Goal: Transaction & Acquisition: Purchase product/service

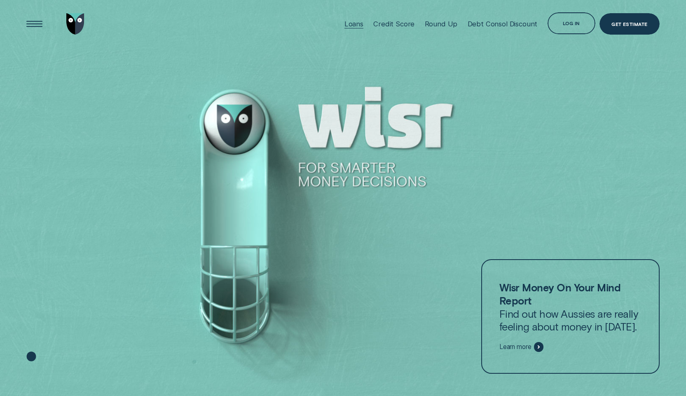
click at [358, 24] on div "Loans" at bounding box center [353, 24] width 19 height 8
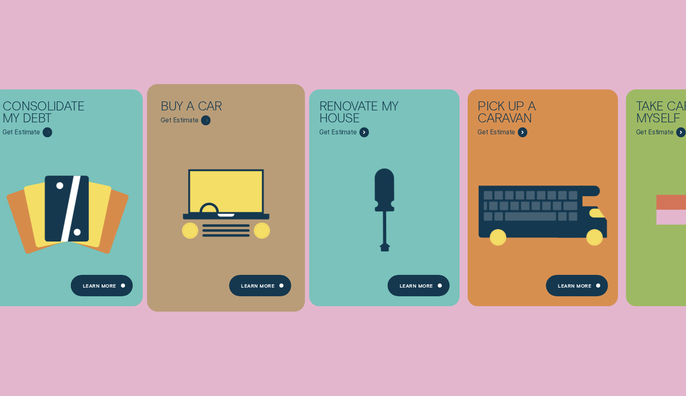
scroll to position [165, 0]
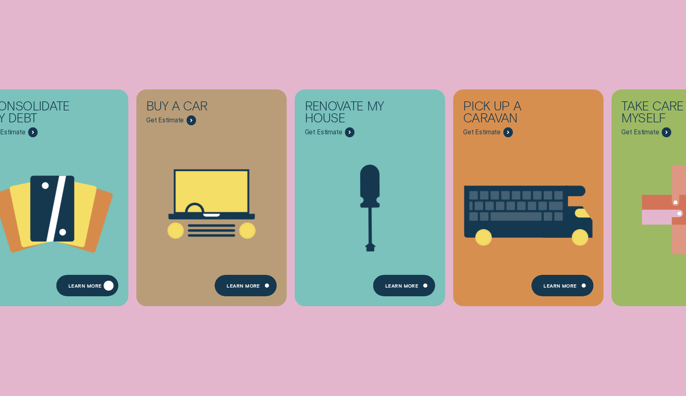
click at [81, 282] on div "Learn more" at bounding box center [87, 285] width 62 height 21
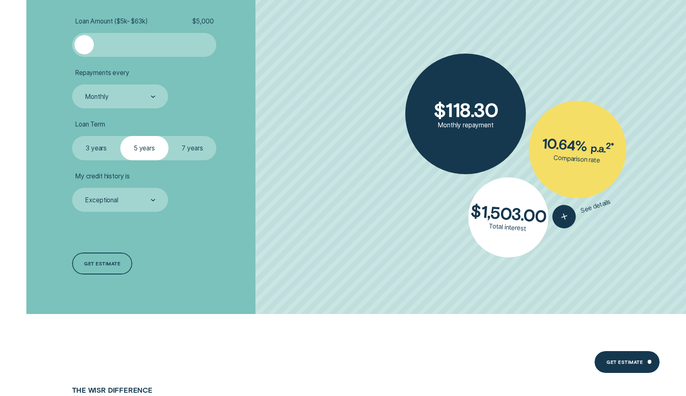
scroll to position [1813, 0]
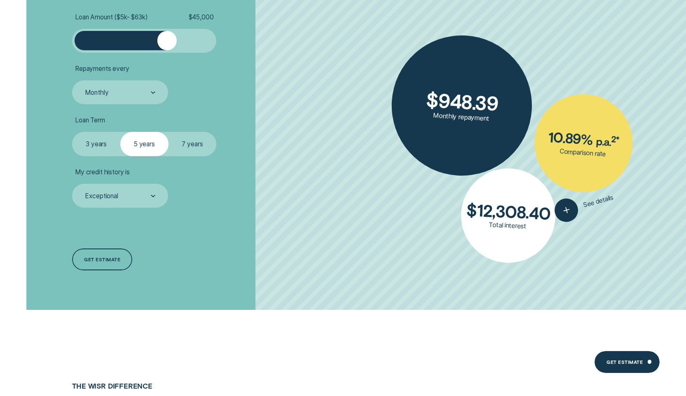
drag, startPoint x: 84, startPoint y: 42, endPoint x: 168, endPoint y: 48, distance: 84.6
click at [168, 48] on div at bounding box center [166, 40] width 19 height 19
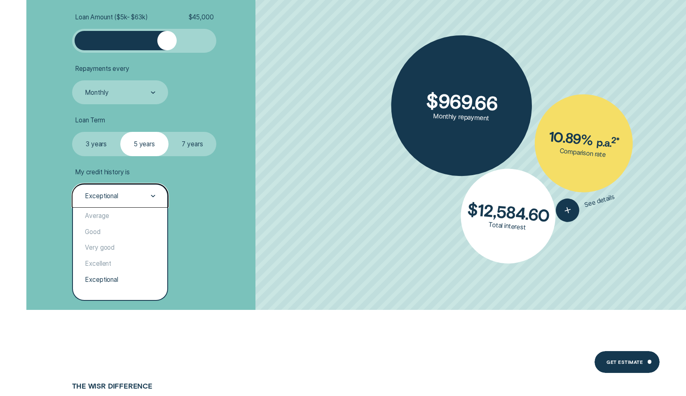
click at [154, 194] on div at bounding box center [153, 196] width 5 height 23
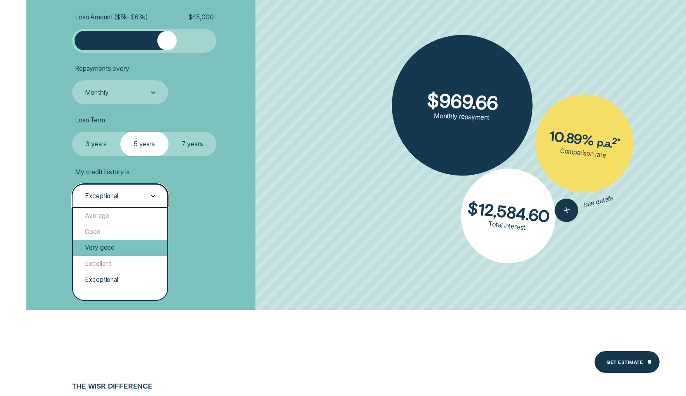
click at [127, 245] on div "Very good" at bounding box center [120, 248] width 94 height 16
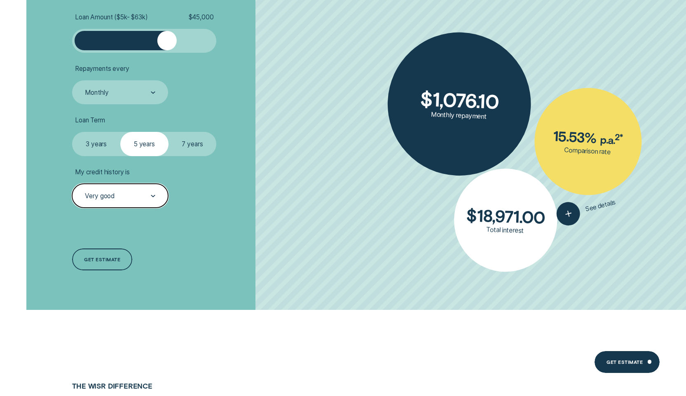
click at [194, 138] on label "7 years" at bounding box center [192, 144] width 48 height 24
click at [168, 132] on input "7 years" at bounding box center [168, 132] width 0 height 0
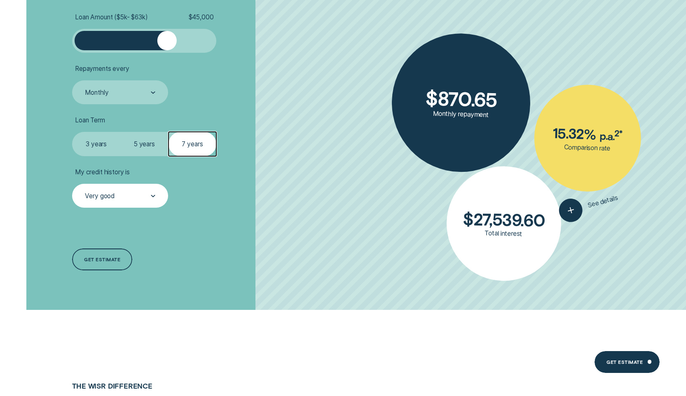
click at [89, 142] on label "3 years" at bounding box center [96, 144] width 48 height 24
click at [72, 132] on input "3 years" at bounding box center [72, 132] width 0 height 0
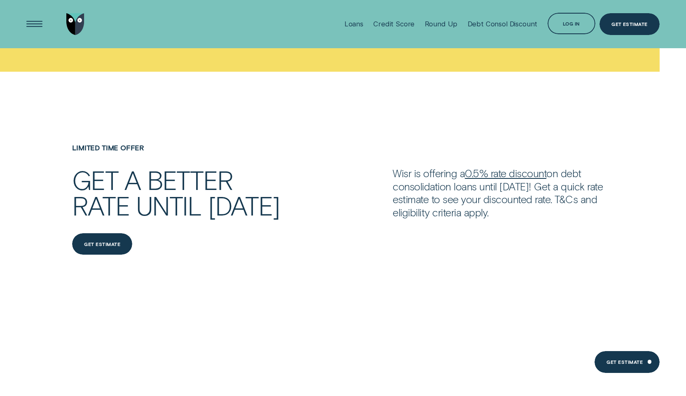
scroll to position [1112, 0]
